Goal: Find specific page/section: Find specific page/section

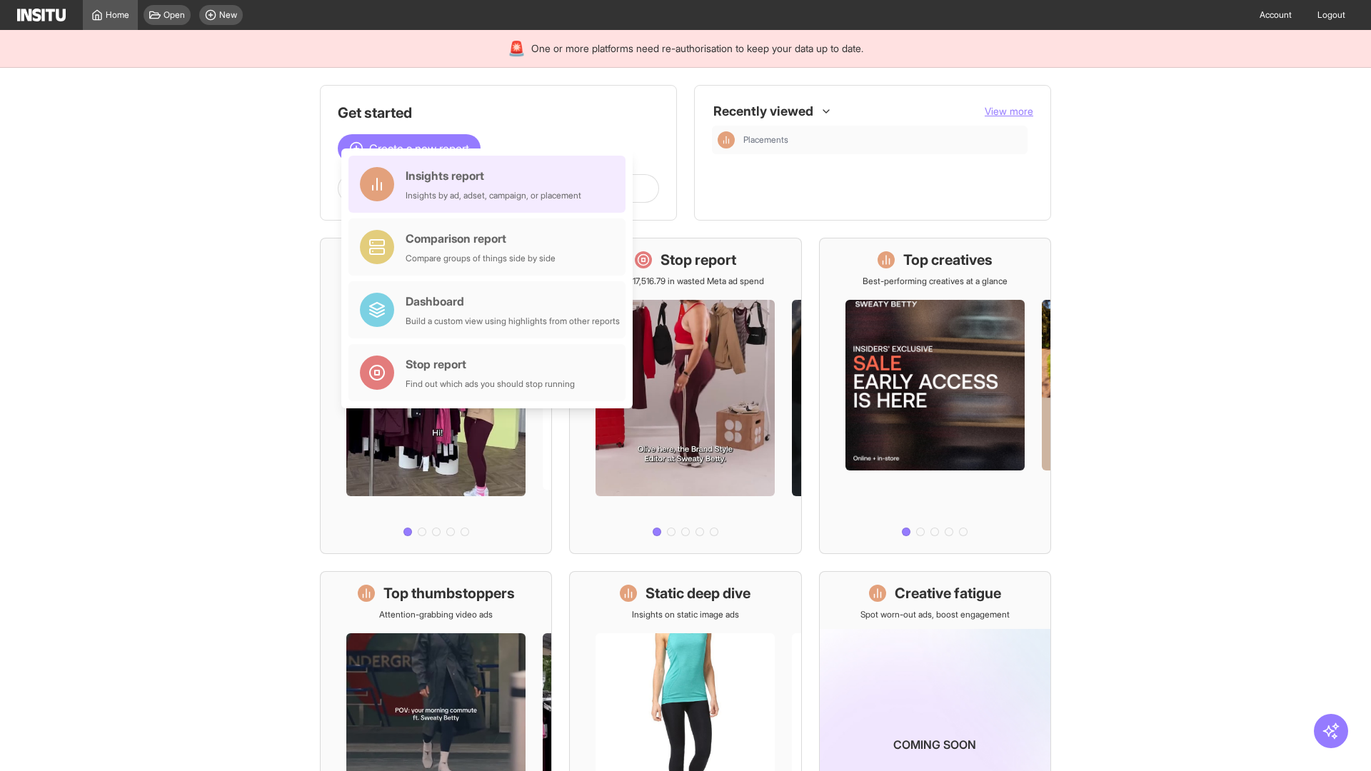
click at [491, 184] on div "Insights report Insights by ad, adset, campaign, or placement" at bounding box center [494, 184] width 176 height 34
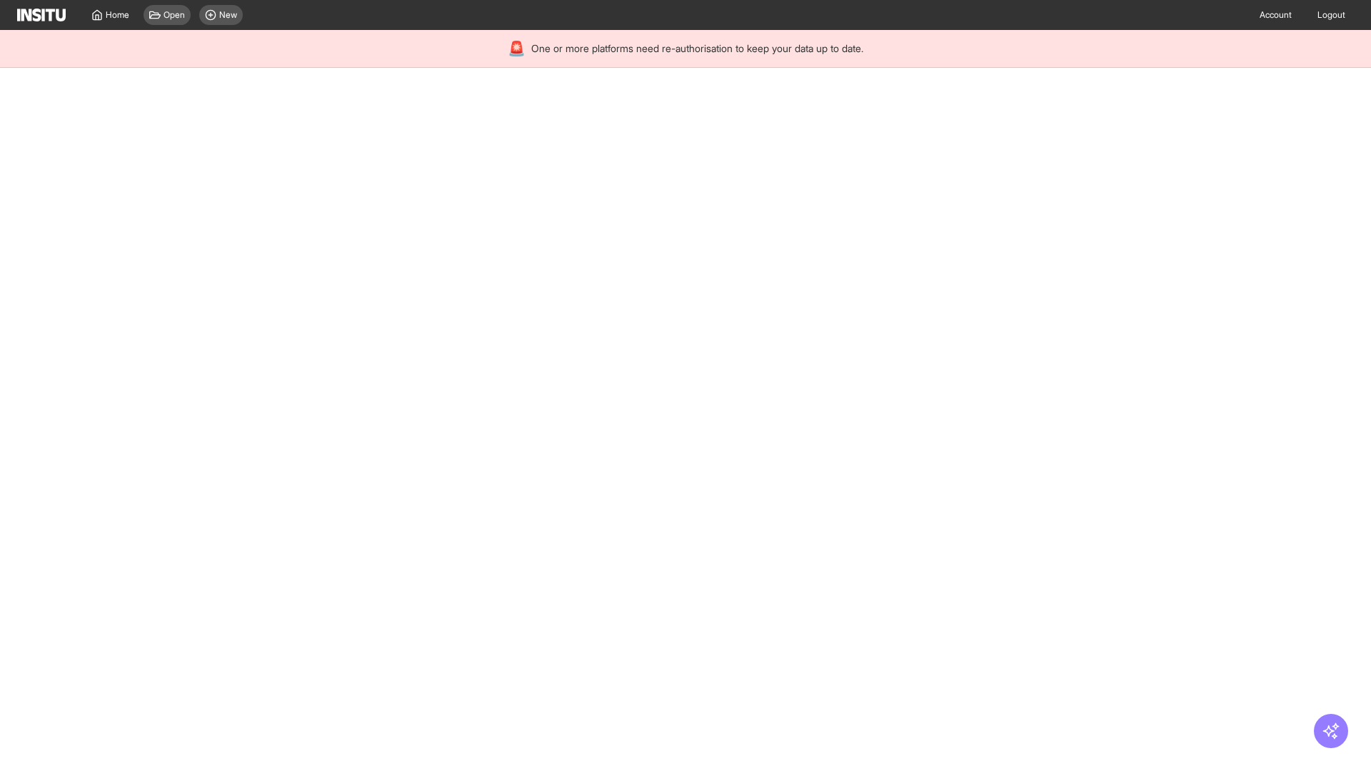
select select "**"
